Goal: Information Seeking & Learning: Learn about a topic

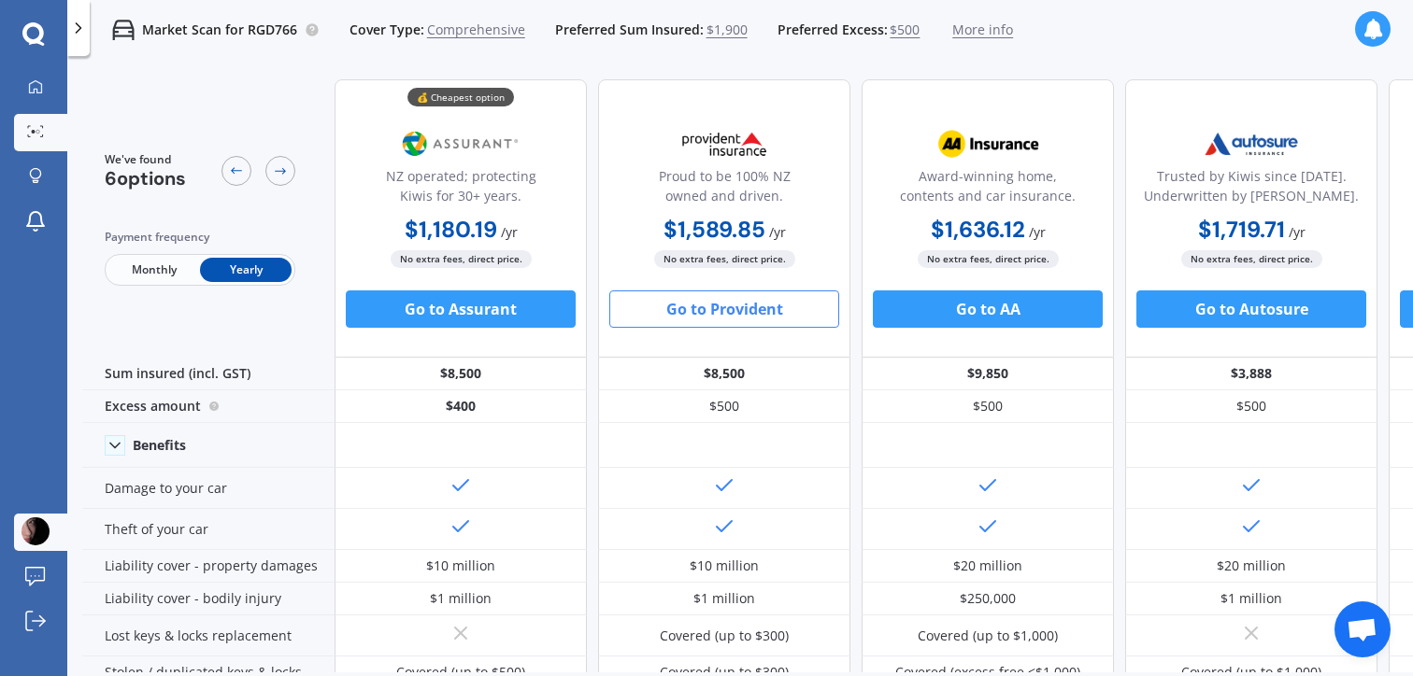
click at [41, 540] on img at bounding box center [35, 532] width 28 height 28
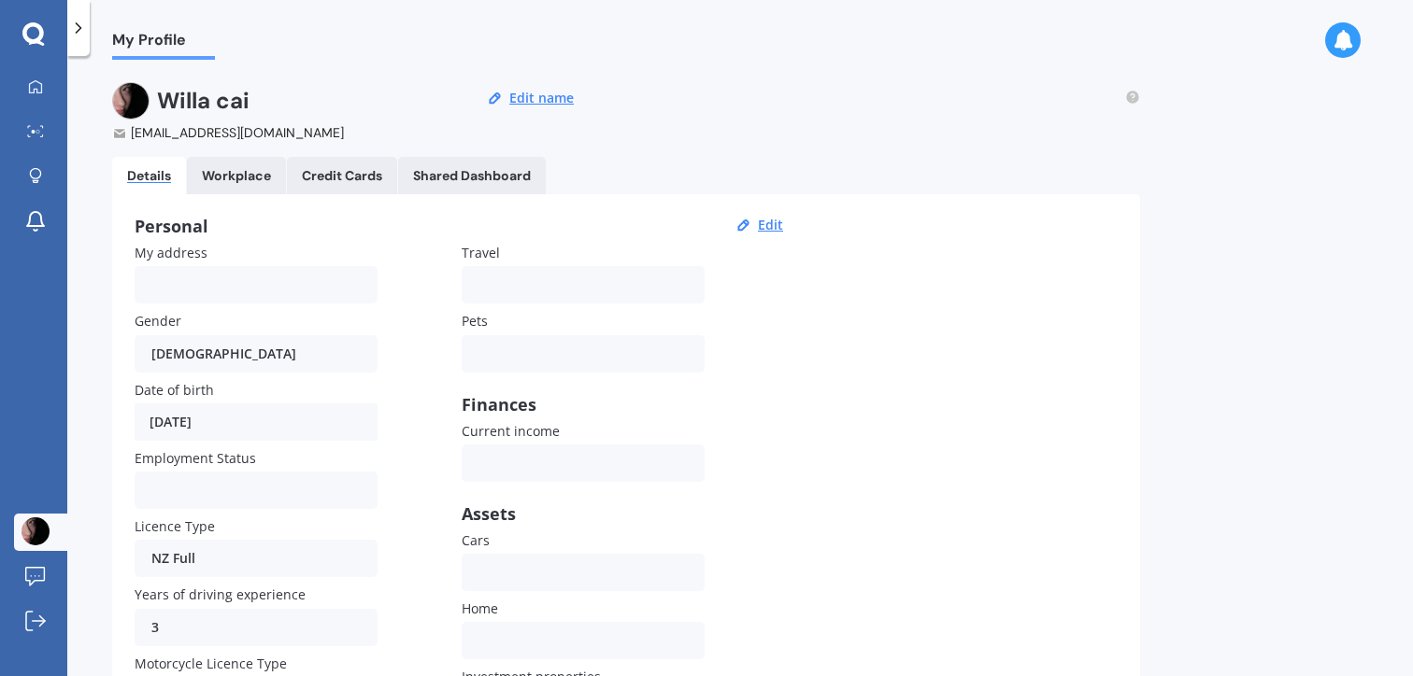
click at [204, 163] on link "Workplace" at bounding box center [236, 175] width 99 height 37
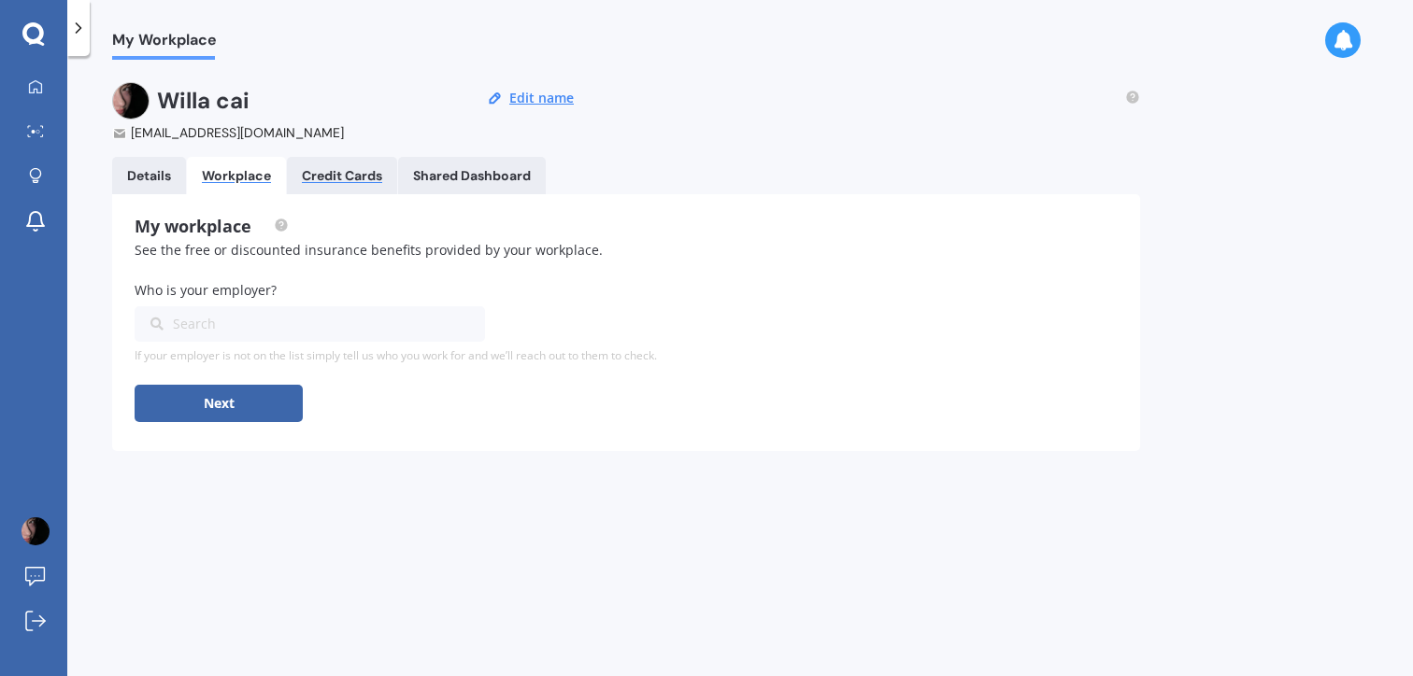
click at [370, 168] on div "Credit Cards" at bounding box center [342, 176] width 80 height 16
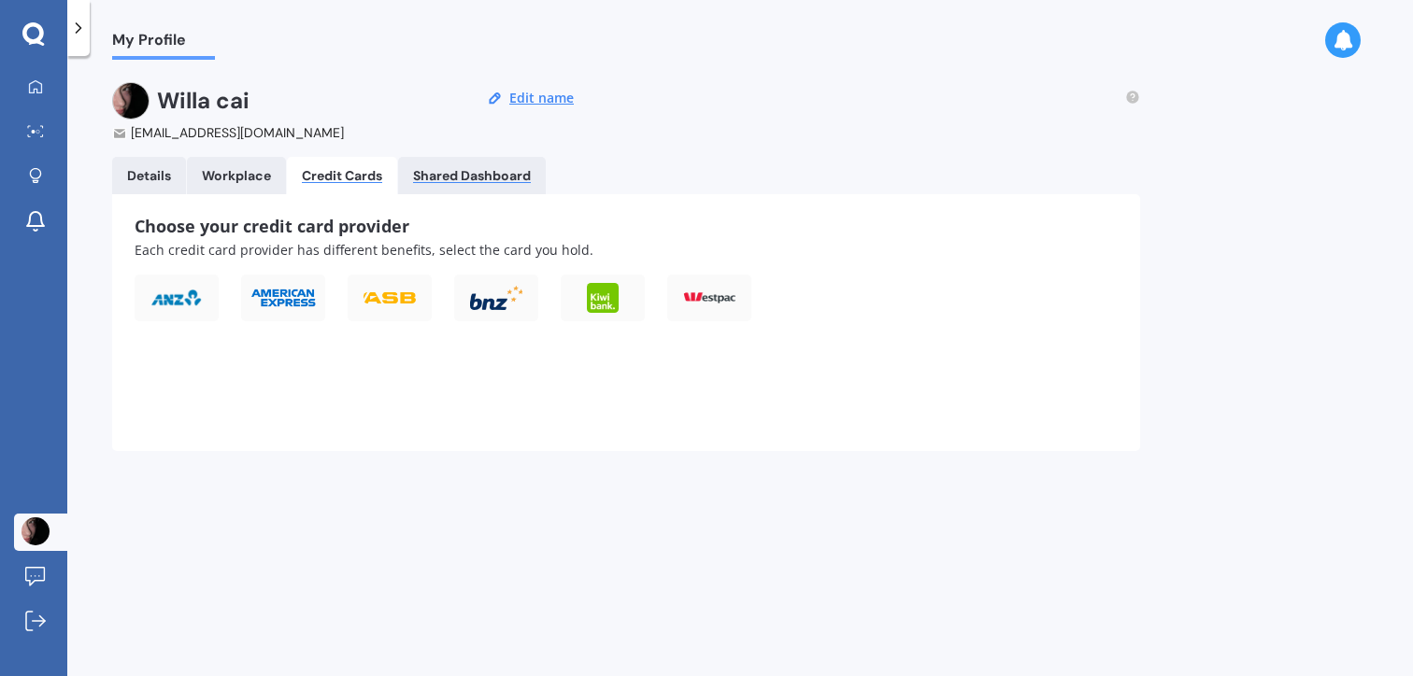
click at [463, 175] on div "Shared Dashboard" at bounding box center [472, 176] width 118 height 16
